Goal: Task Accomplishment & Management: Use online tool/utility

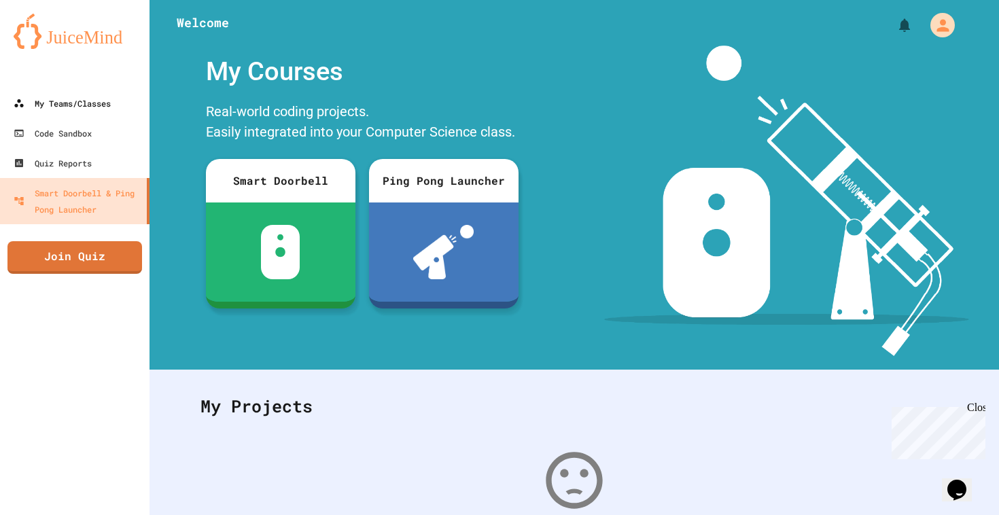
click at [57, 90] on link "My Teams/Classes" at bounding box center [74, 103] width 149 height 30
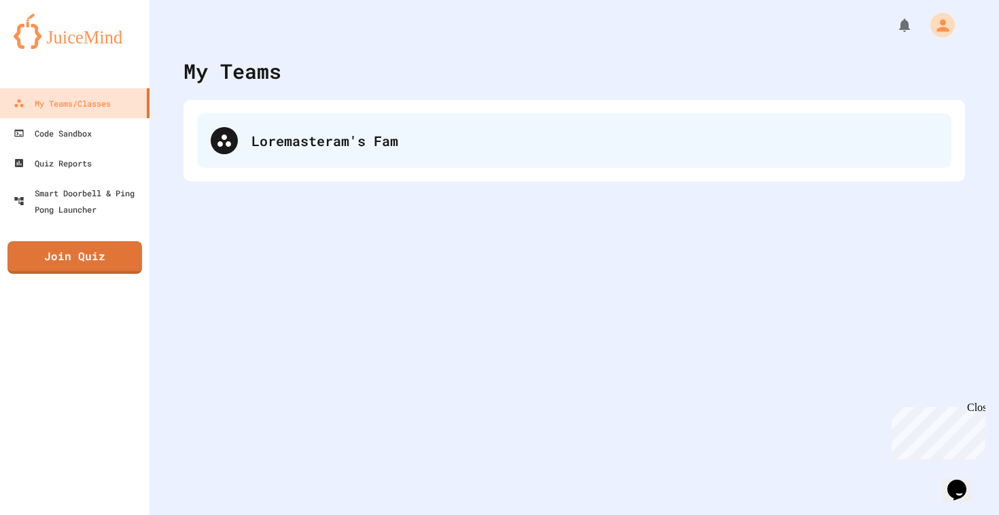
click at [249, 123] on div "Loremasteram's Fam" at bounding box center [574, 140] width 754 height 54
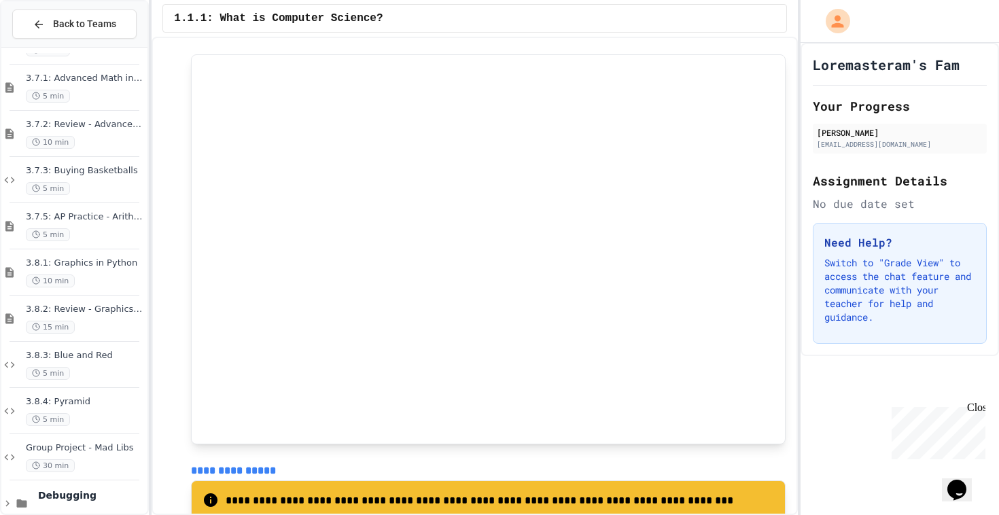
scroll to position [1938, 0]
click at [77, 392] on div "3.8.4: Pyramid 5 min" at bounding box center [74, 410] width 146 height 46
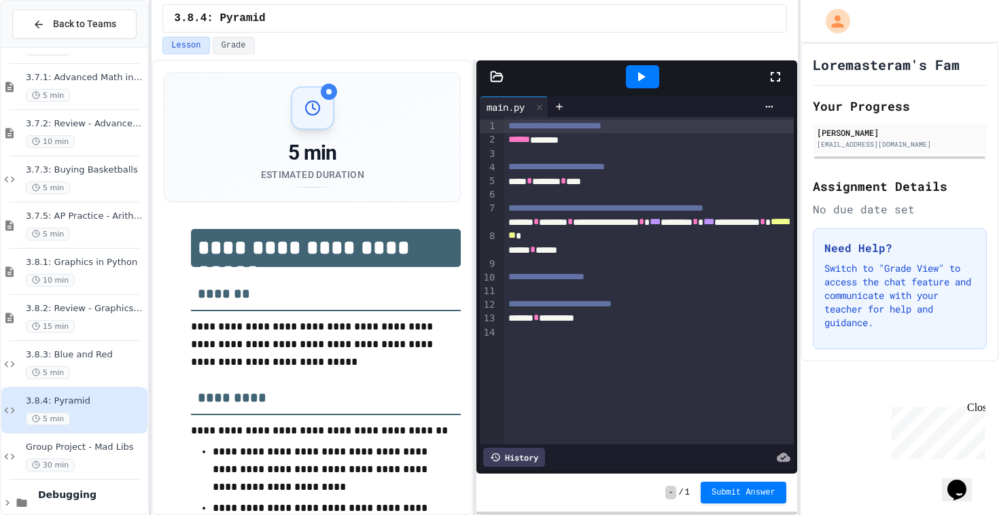
click at [640, 77] on icon at bounding box center [641, 77] width 7 height 10
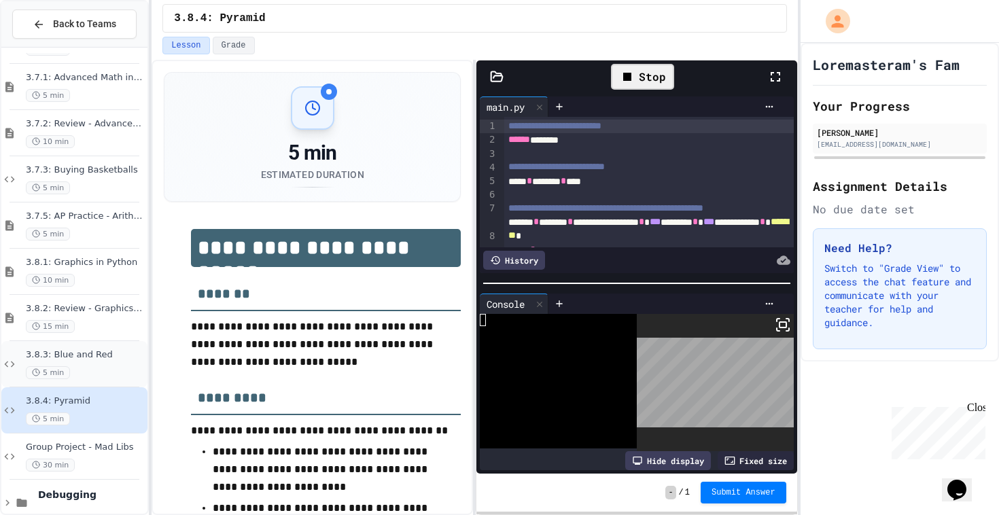
click at [88, 373] on div "5 min" at bounding box center [85, 372] width 119 height 13
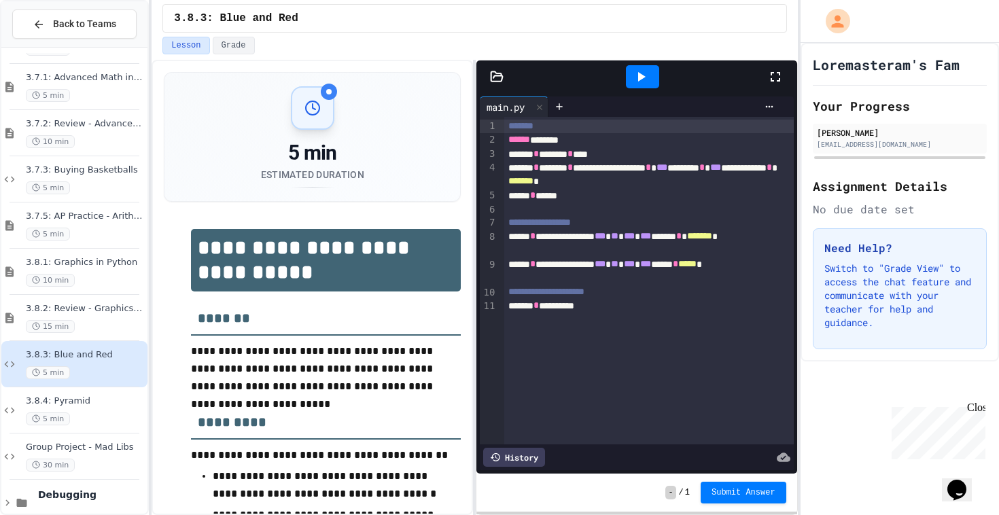
click at [636, 81] on icon at bounding box center [641, 77] width 16 height 16
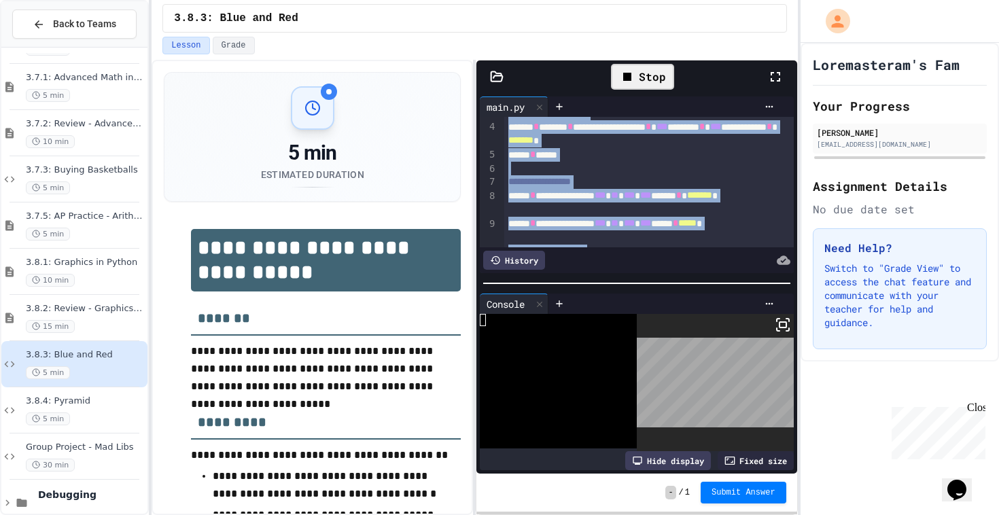
scroll to position [69, 0]
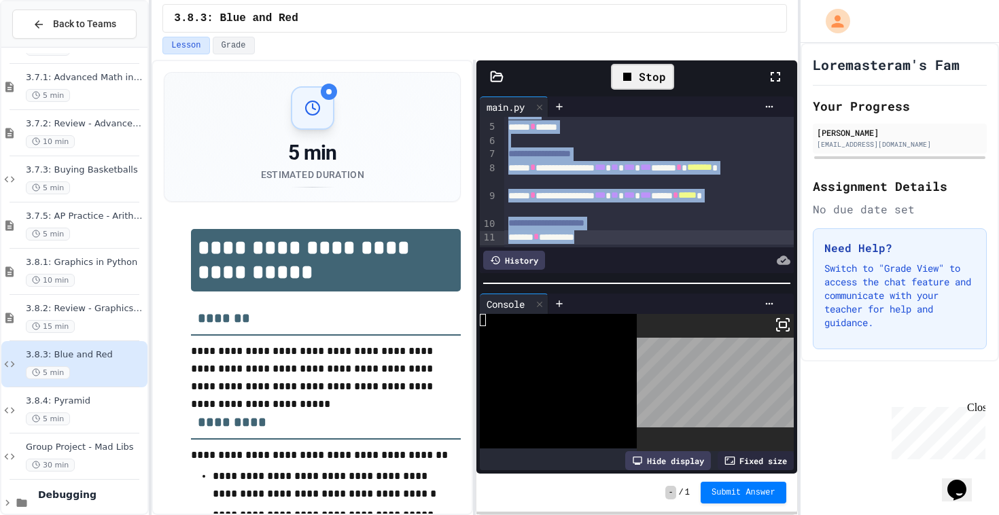
drag, startPoint x: 506, startPoint y: 126, endPoint x: 580, endPoint y: 300, distance: 189.1
click at [580, 300] on div "**********" at bounding box center [636, 283] width 320 height 381
copy div "**********"
